Goal: Task Accomplishment & Management: Manage account settings

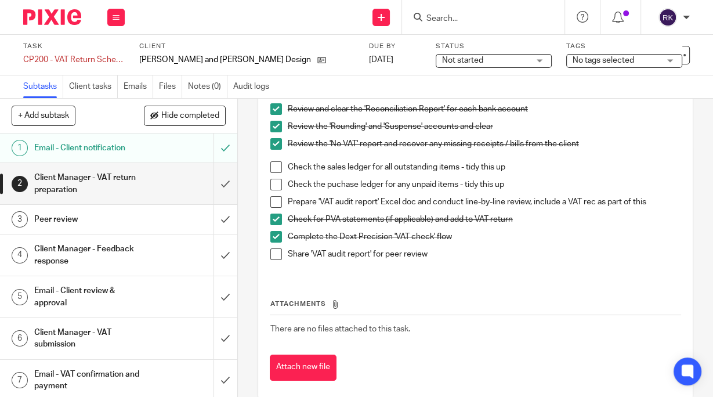
scroll to position [139, 0]
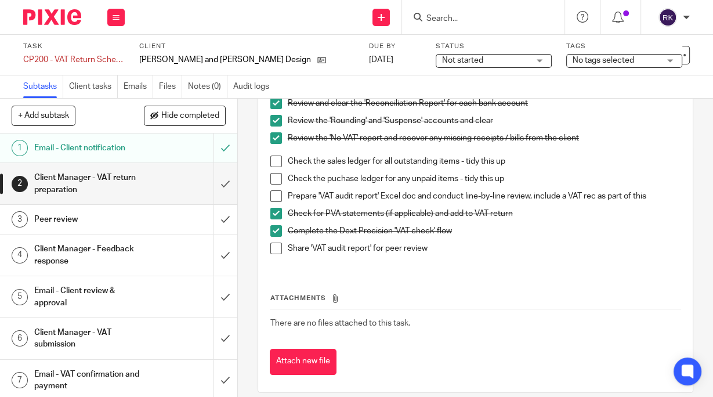
click at [272, 197] on span at bounding box center [276, 196] width 12 height 12
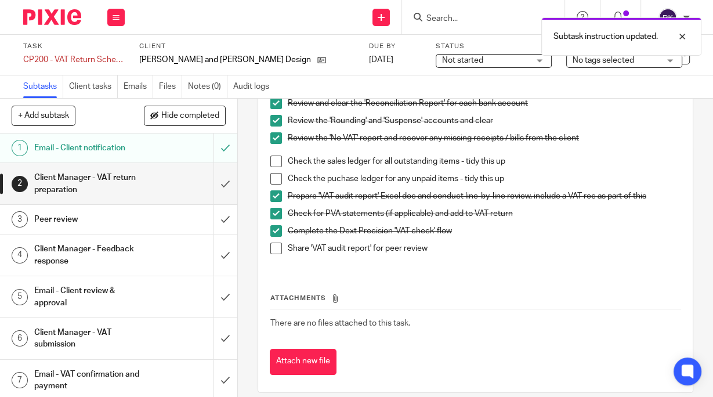
click at [273, 248] on span at bounding box center [276, 248] width 12 height 12
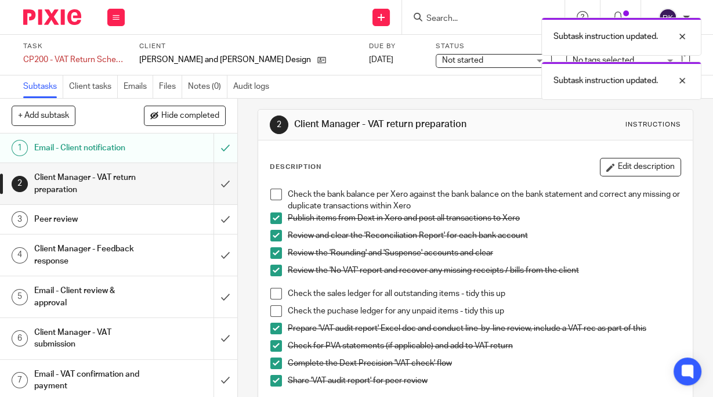
scroll to position [0, 0]
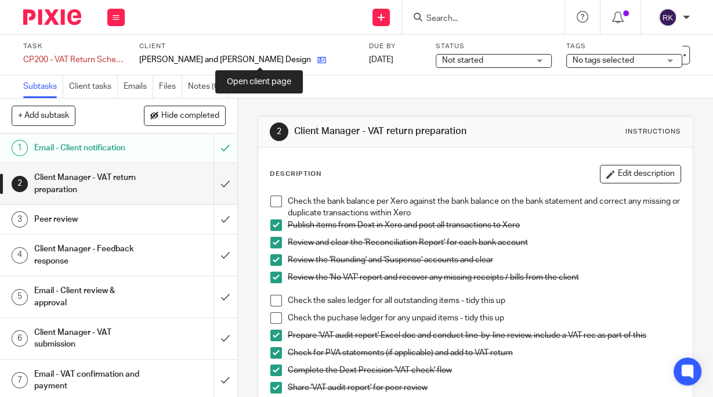
click at [317, 60] on icon at bounding box center [321, 60] width 9 height 9
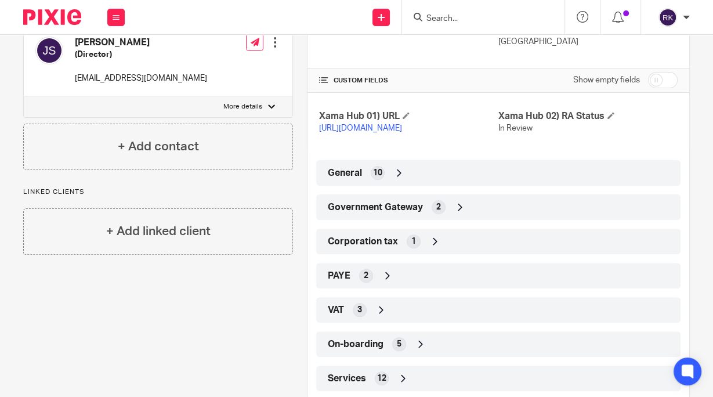
scroll to position [270, 0]
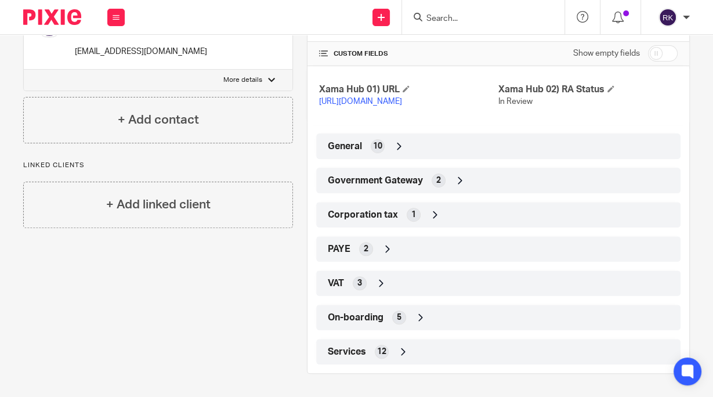
click at [419, 183] on span "Government Gateway" at bounding box center [375, 181] width 95 height 12
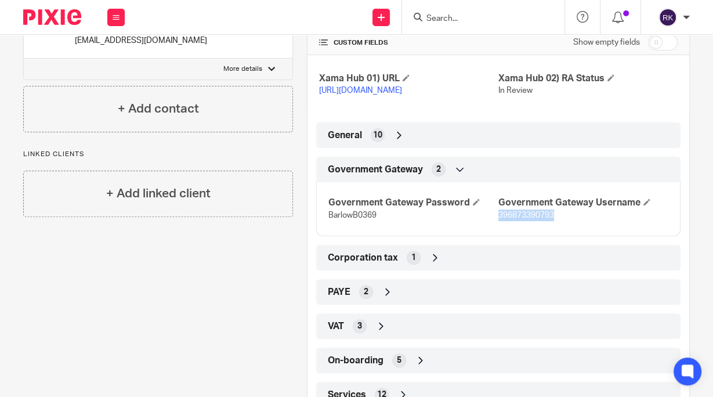
drag, startPoint x: 552, startPoint y: 226, endPoint x: 494, endPoint y: 227, distance: 58.0
click at [498, 221] on p "396873390793" at bounding box center [583, 215] width 170 height 12
copy span "396873390793"
drag, startPoint x: 368, startPoint y: 229, endPoint x: 320, endPoint y: 226, distance: 47.6
click at [320, 226] on div "Government Gateway Password BarlowB0369 Government Gateway Username 396873390793" at bounding box center [498, 204] width 364 height 63
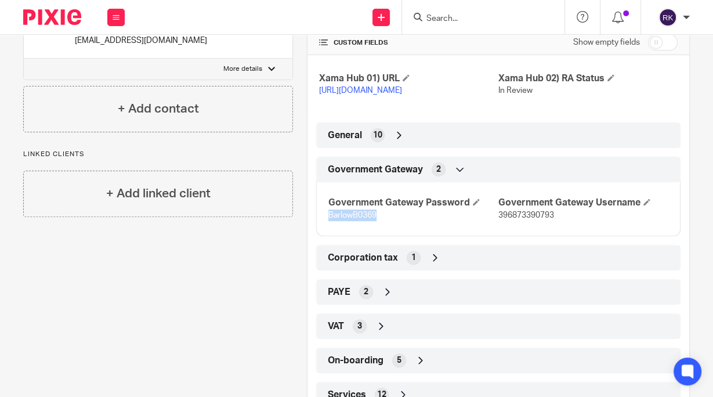
copy span "BarlowB0369"
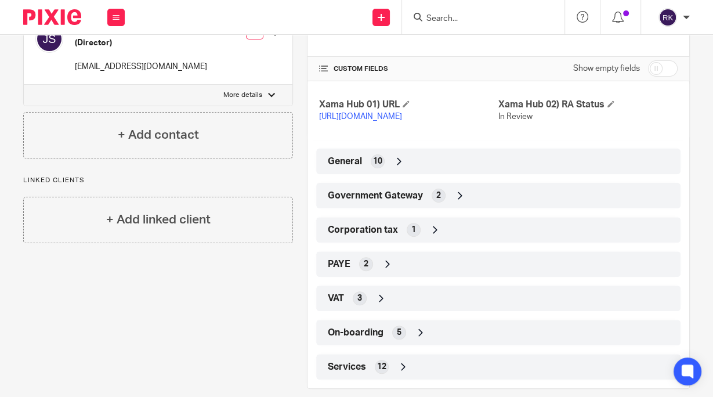
scroll to position [270, 0]
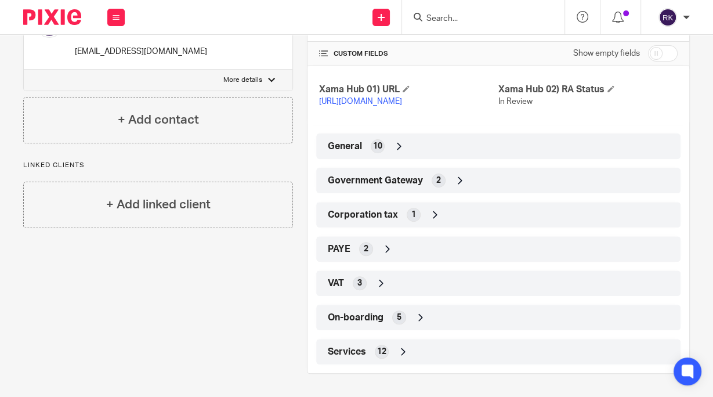
click at [367, 146] on div "General 10" at bounding box center [498, 146] width 347 height 20
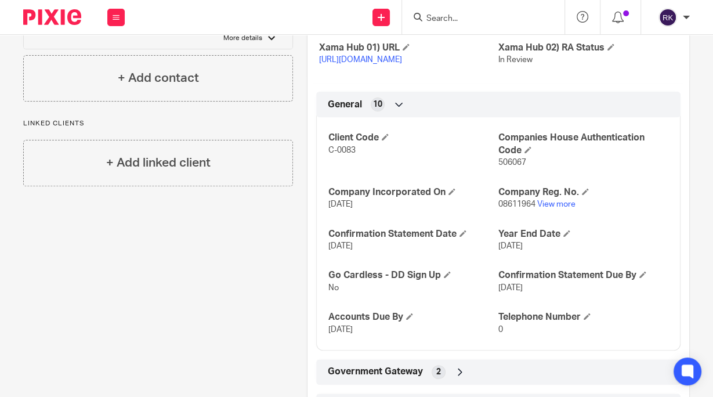
scroll to position [316, 0]
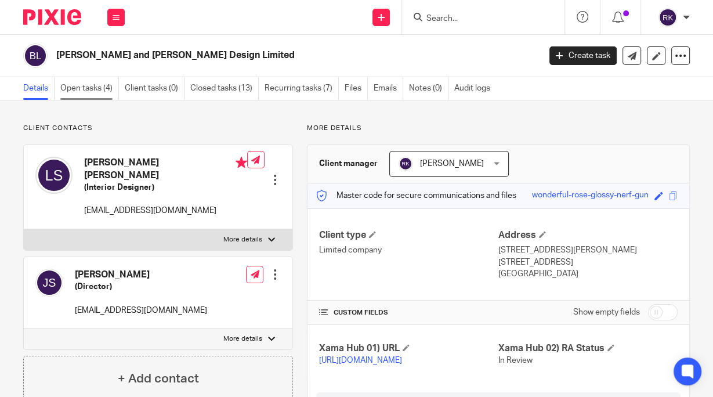
click at [70, 86] on link "Open tasks (4)" at bounding box center [89, 88] width 59 height 23
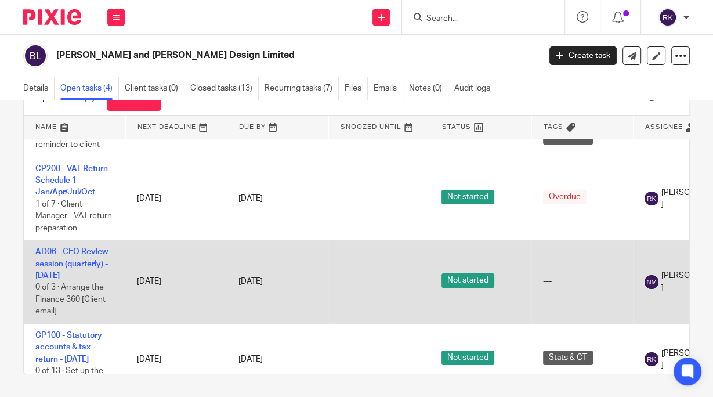
scroll to position [37, 0]
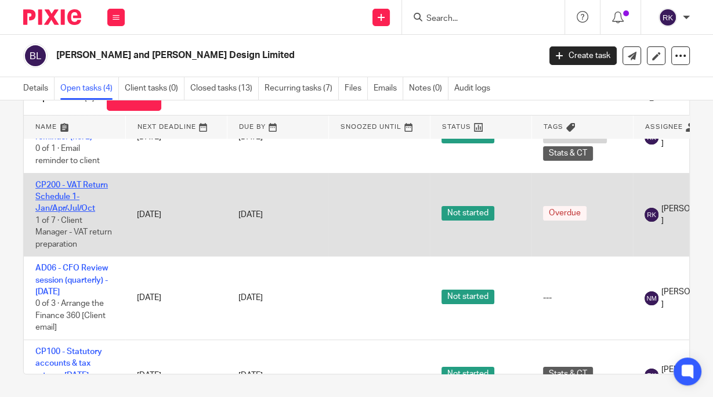
click at [70, 194] on link "CP200 - VAT Return Schedule 1- Jan/Apr/Jul/Oct" at bounding box center [71, 197] width 72 height 32
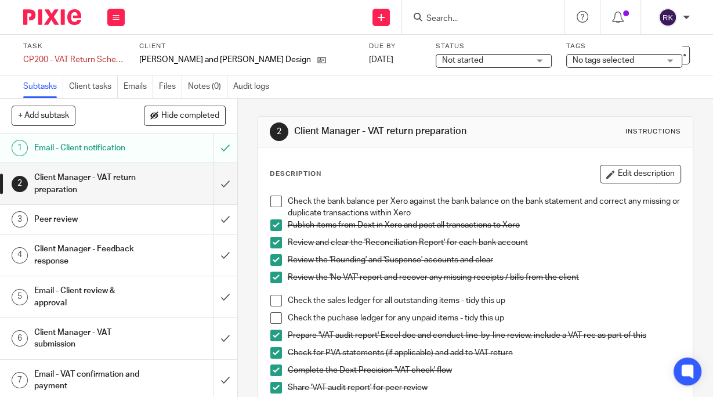
click at [442, 58] on span "Not started" at bounding box center [462, 60] width 41 height 8
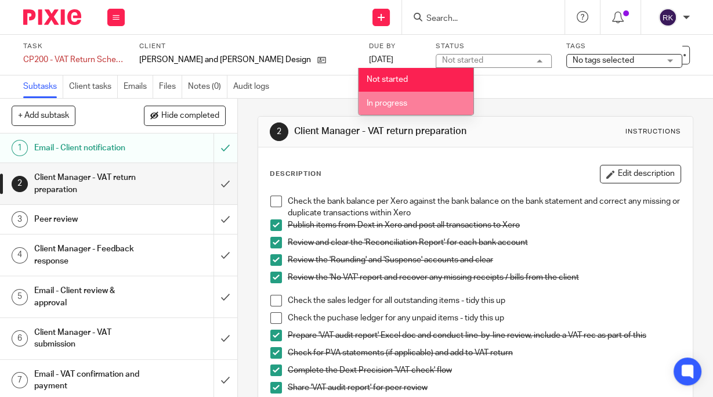
click at [391, 103] on span "In progress" at bounding box center [386, 103] width 41 height 8
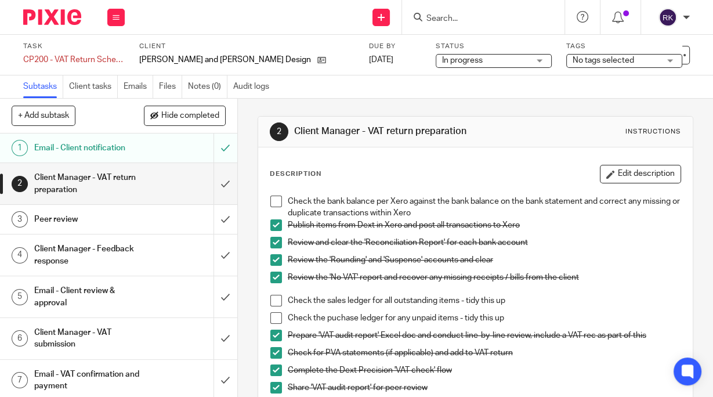
click at [572, 55] on span "No tags selected" at bounding box center [615, 61] width 87 height 12
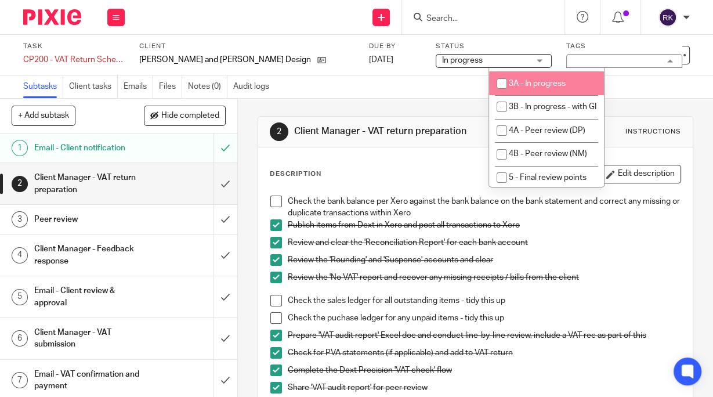
scroll to position [93, 0]
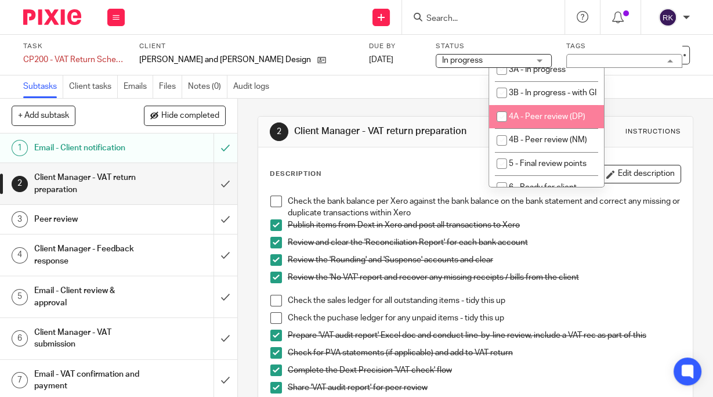
click at [538, 121] on span "4A - Peer review (DP)" at bounding box center [547, 117] width 77 height 8
checkbox input "true"
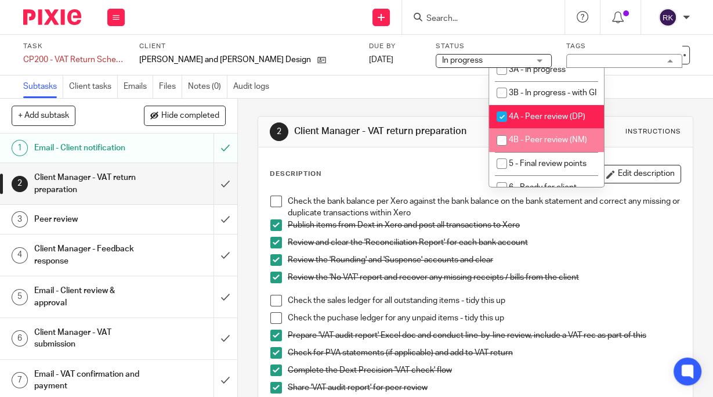
click at [338, 107] on div "2 Client Manager - VAT return preparation Instructions Description Edit descrip…" at bounding box center [476, 324] width 436 height 451
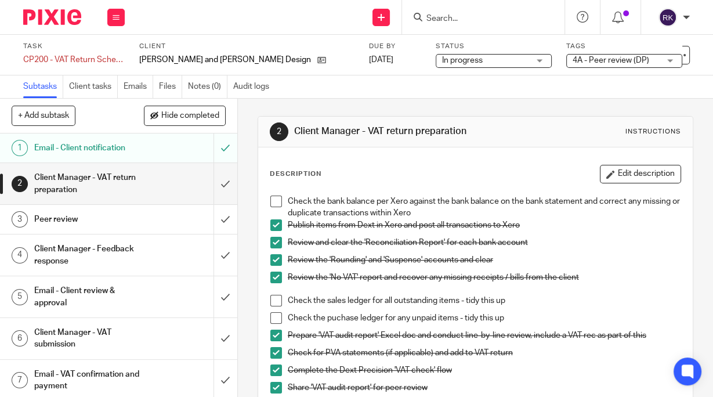
scroll to position [0, 0]
